Goal: Information Seeking & Learning: Learn about a topic

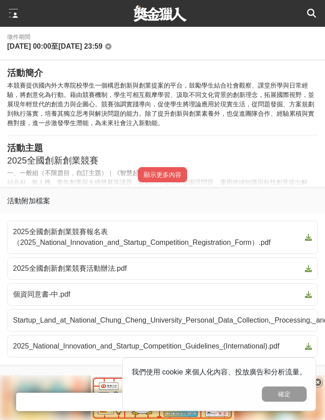
scroll to position [447, 0]
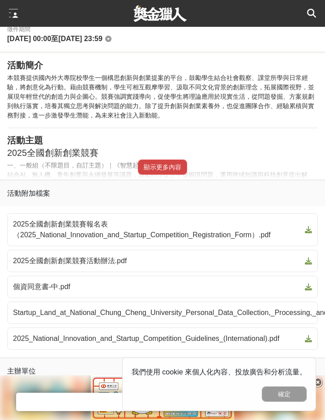
click at [148, 173] on button "顯示更多內容" at bounding box center [162, 167] width 49 height 15
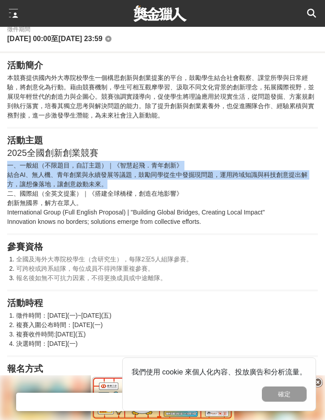
drag, startPoint x: 6, startPoint y: 166, endPoint x: 108, endPoint y: 183, distance: 103.8
copy p "一、一般組（不限題目，自訂主題）｜《智慧起飛．青年創新》 結合AI、無人機、青年創業與永續發展等議題，鼓勵同學從生中發掘現問題，運用跨域知識與科技創意提出解方…"
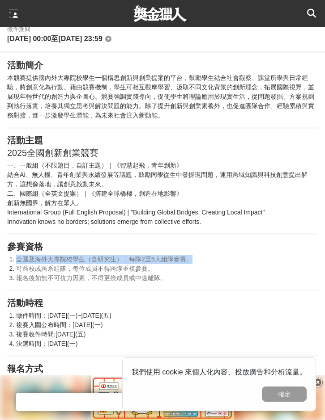
drag, startPoint x: 18, startPoint y: 261, endPoint x: 188, endPoint y: 255, distance: 170.4
copy span "全國及海外大專院校學生（含研究生），每隊2至5人組隊參賽。"
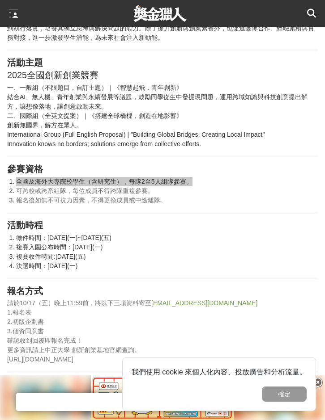
scroll to position [536, 0]
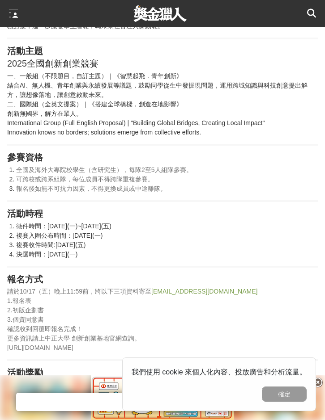
click at [33, 233] on li "複賽入圍公布時間：[DATE](一)" at bounding box center [166, 235] width 301 height 9
drag, startPoint x: 88, startPoint y: 232, endPoint x: 153, endPoint y: 225, distance: 65.2
click at [153, 225] on li "徵件時間：[DATE](一)~[DATE](五)" at bounding box center [166, 226] width 301 height 9
copy li "~[DATE](五)"
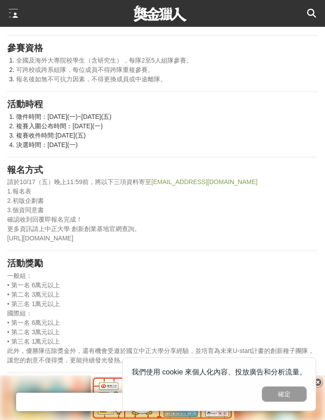
scroll to position [670, 0]
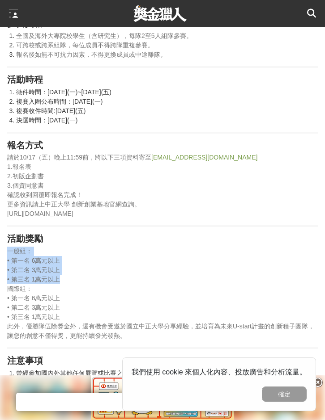
drag, startPoint x: 4, startPoint y: 254, endPoint x: 72, endPoint y: 283, distance: 72.9
copy p "一般組： • 第一名 6萬元以上 • 第二名 3萬元以上 • 第三名 1萬元以上"
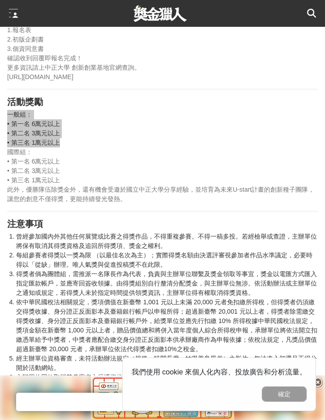
scroll to position [849, 0]
